Goal: Transaction & Acquisition: Purchase product/service

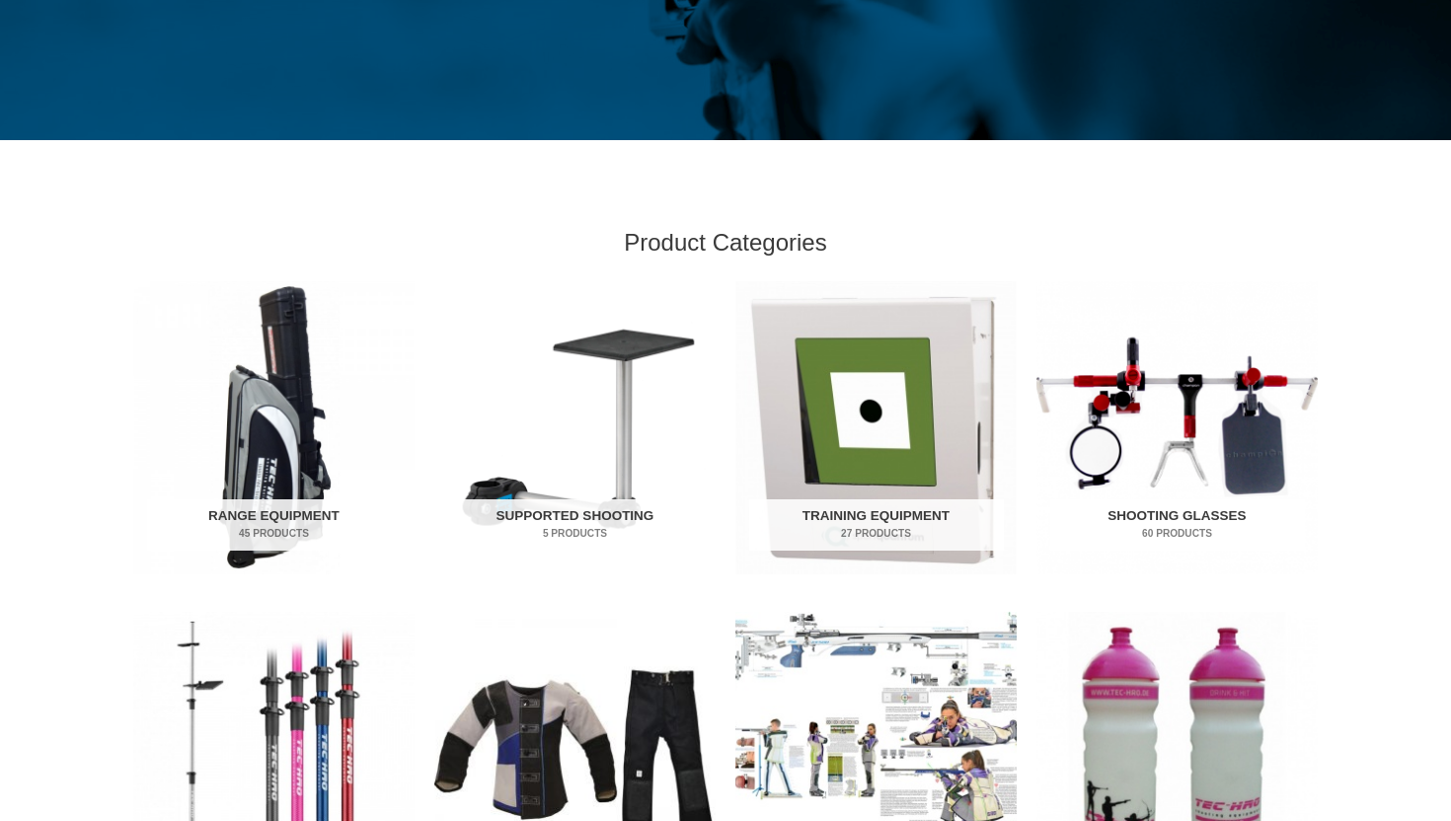
scroll to position [443, 0]
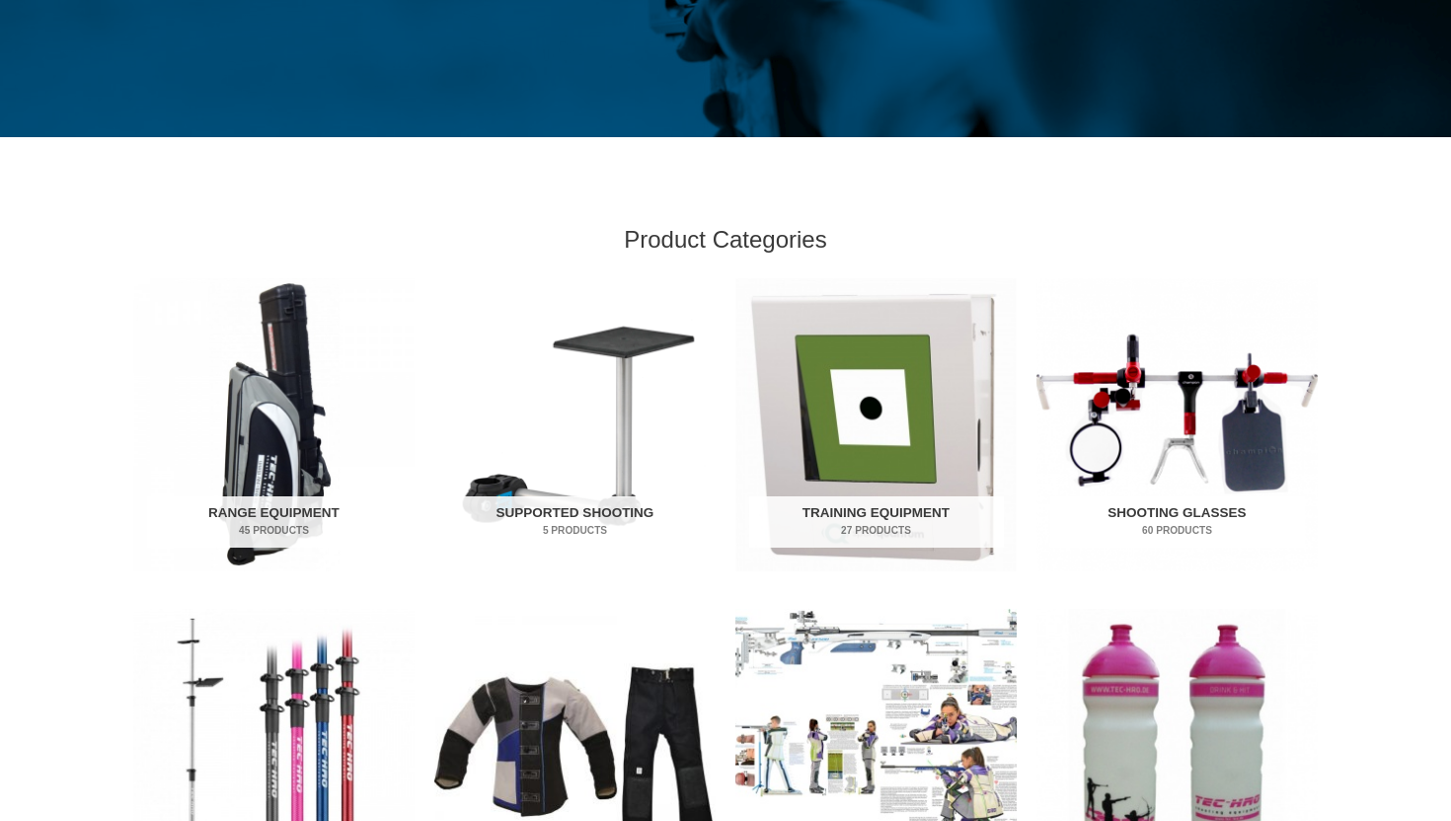
click at [1223, 433] on img "Visit product category Shooting Glasses" at bounding box center [1176, 424] width 281 height 293
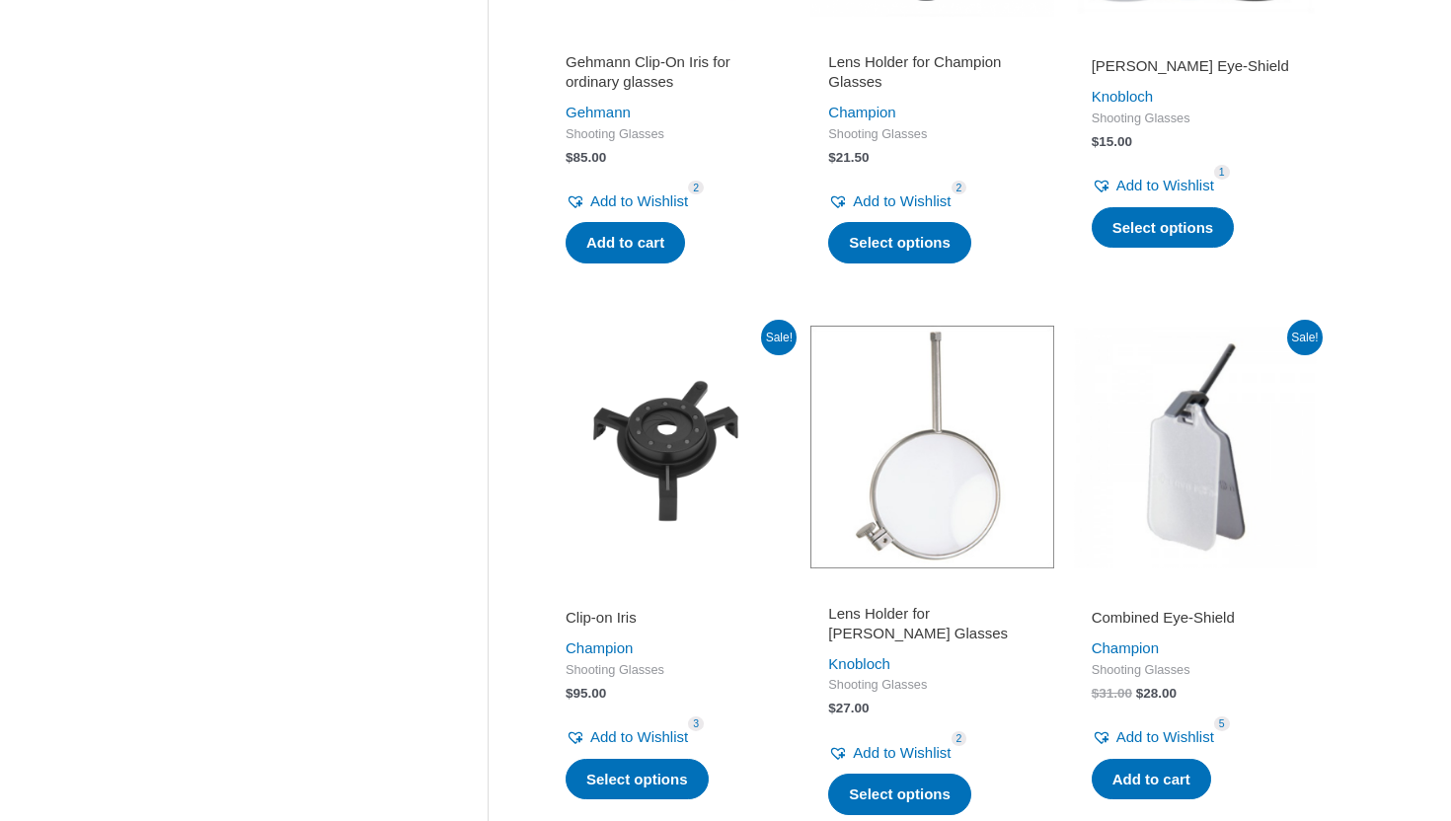
scroll to position [750, 0]
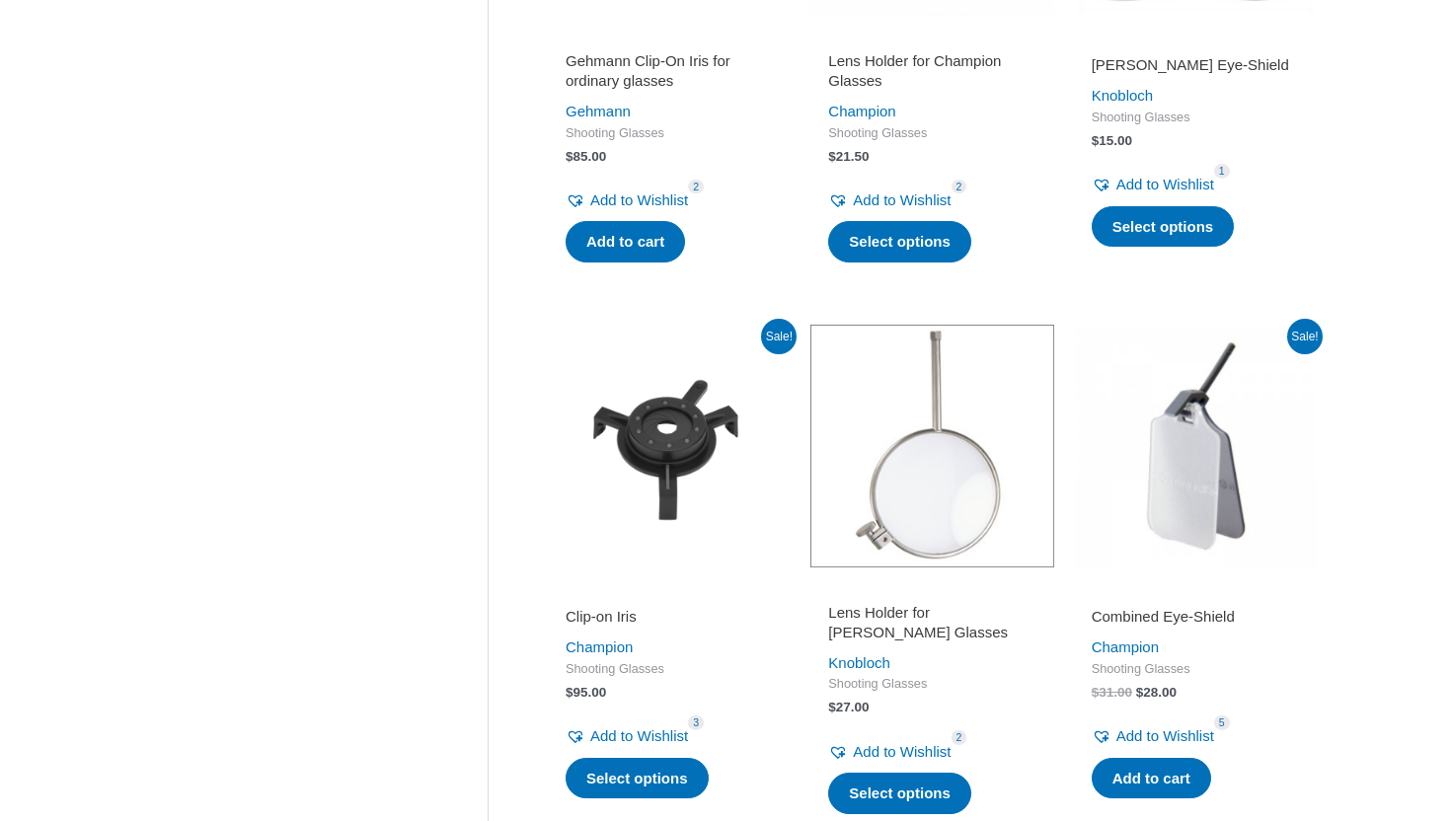
click at [696, 436] on img at bounding box center [669, 446] width 243 height 243
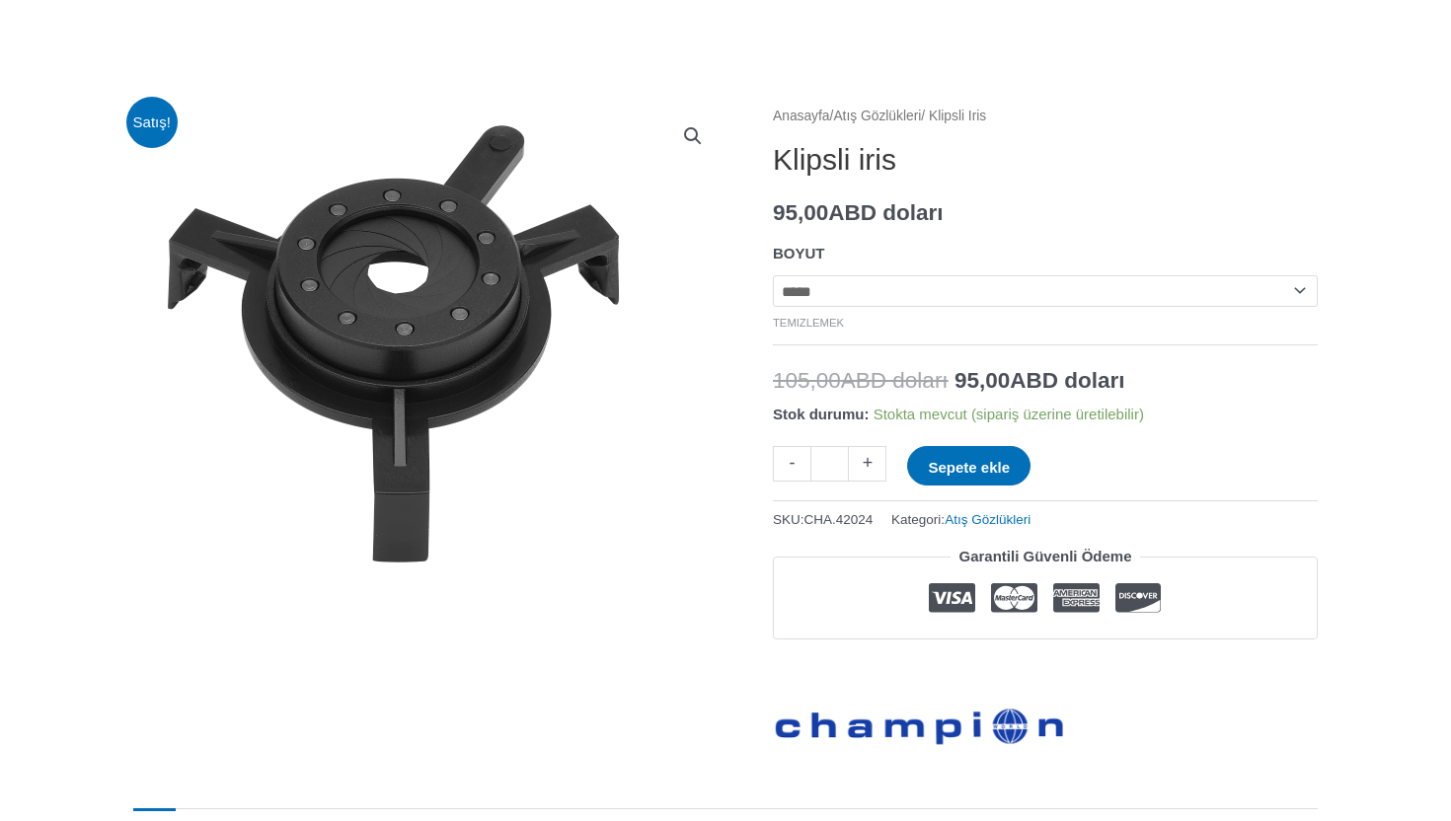
scroll to position [159, 0]
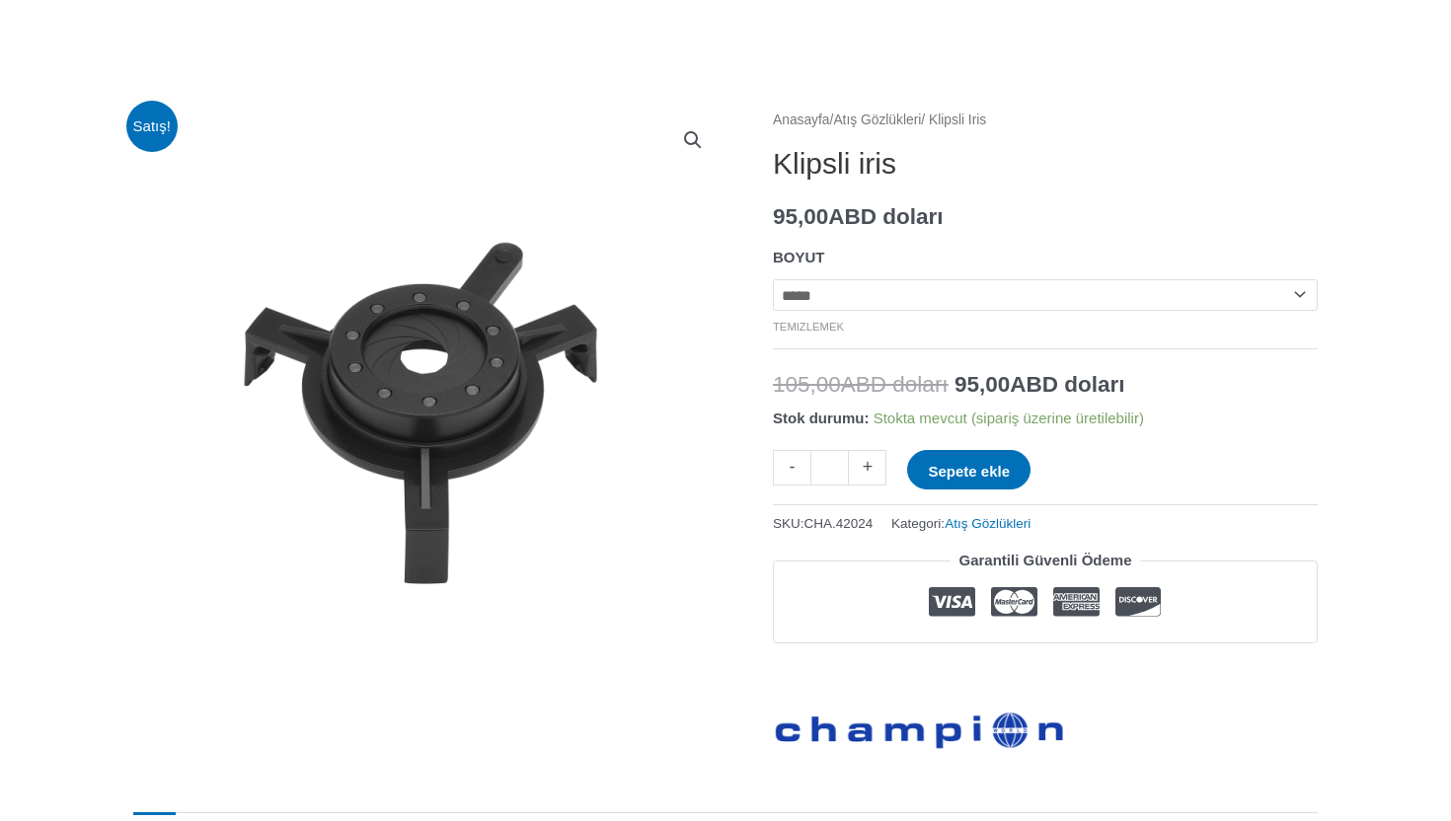
click at [966, 280] on select "**********" at bounding box center [1045, 295] width 545 height 32
